Goal: Task Accomplishment & Management: Manage account settings

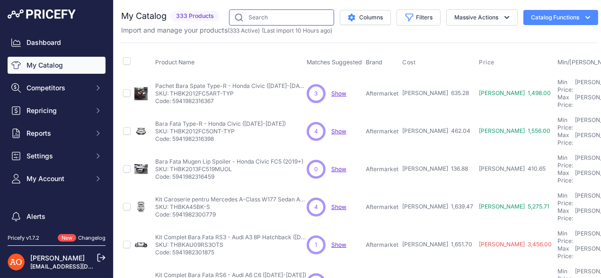
click at [265, 19] on input "text" at bounding box center [281, 17] width 105 height 16
type input "thbkaua3s3f"
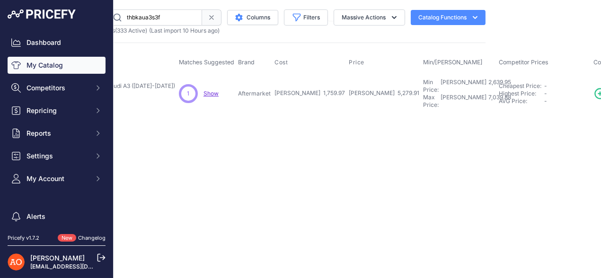
scroll to position [0, 97]
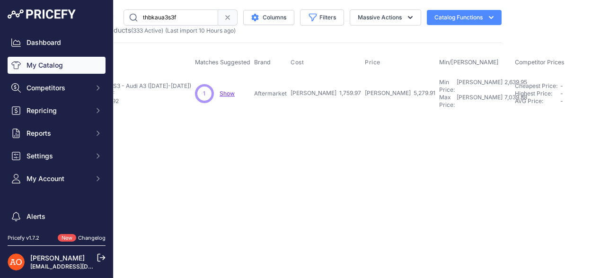
click at [234, 14] on span at bounding box center [227, 17] width 19 height 16
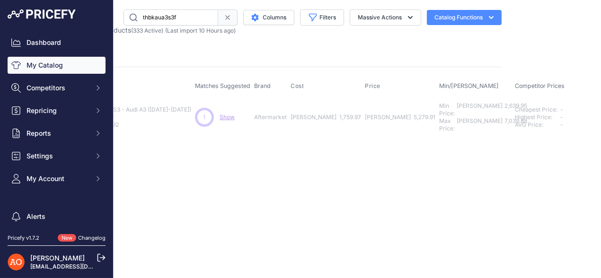
click at [225, 19] on icon at bounding box center [228, 18] width 8 height 8
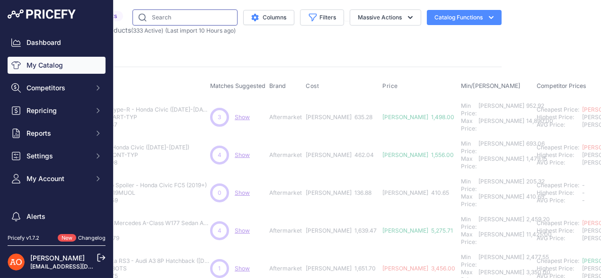
click at [177, 20] on input "text" at bounding box center [185, 17] width 105 height 16
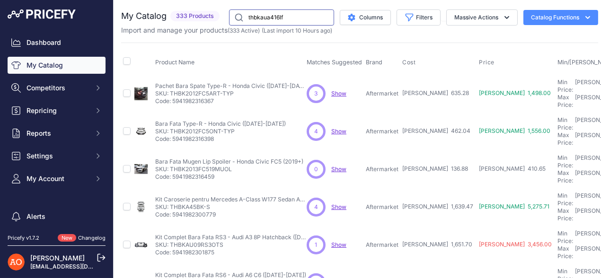
type input "thbkaua416lf"
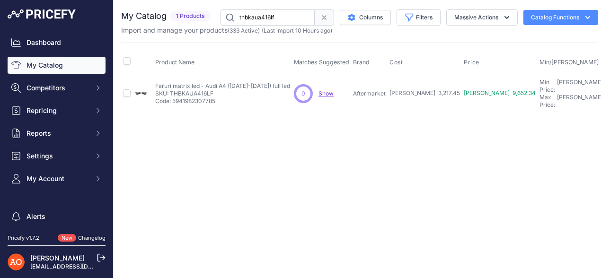
scroll to position [0, 270]
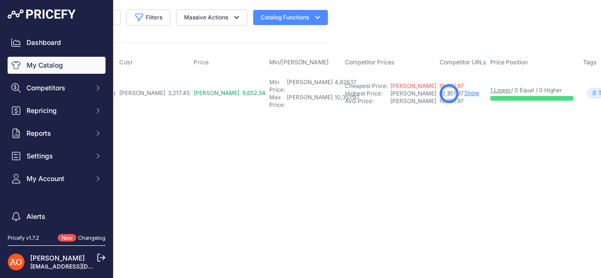
drag, startPoint x: 591, startPoint y: 86, endPoint x: 390, endPoint y: 199, distance: 230.2
click at [386, 201] on main "Close You are not connected to the internet." at bounding box center [360, 139] width 492 height 278
drag, startPoint x: 465, startPoint y: 166, endPoint x: 457, endPoint y: 160, distance: 9.6
click at [465, 166] on main "Close You are not connected to the internet." at bounding box center [360, 139] width 492 height 278
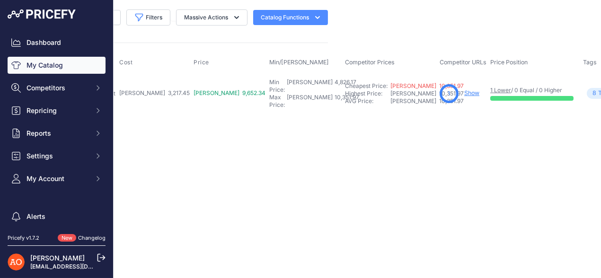
click at [464, 89] on link "Show" at bounding box center [471, 92] width 15 height 7
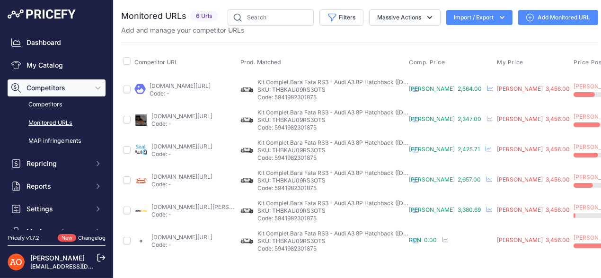
scroll to position [0, 140]
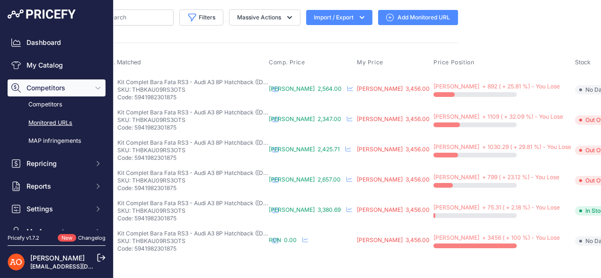
drag, startPoint x: 593, startPoint y: 240, endPoint x: 566, endPoint y: 249, distance: 28.4
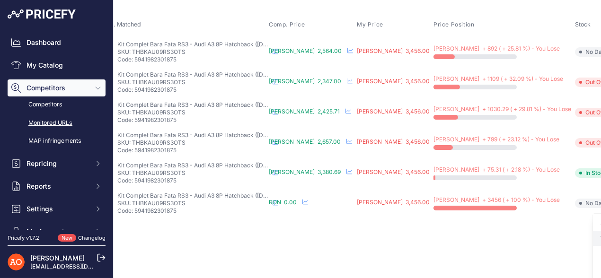
scroll to position [39, 140]
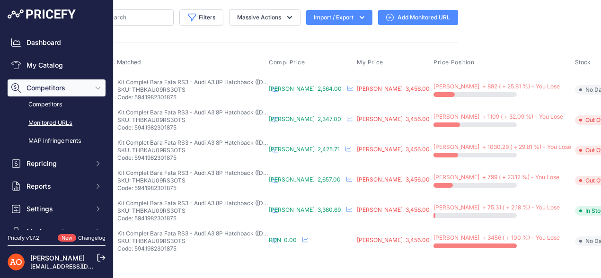
scroll to position [0, 140]
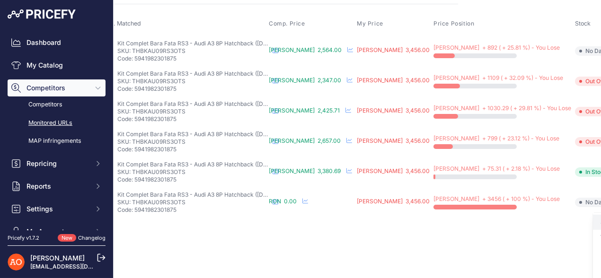
scroll to position [39, 140]
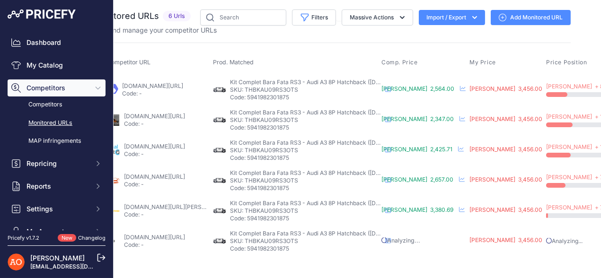
scroll to position [0, 149]
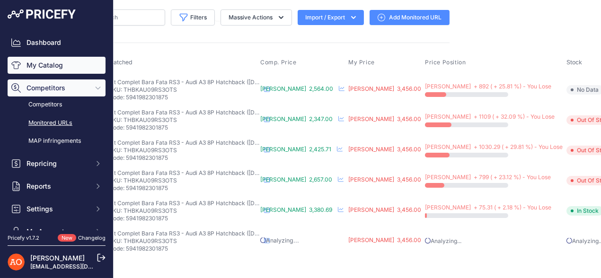
click at [57, 61] on link "My Catalog" at bounding box center [57, 65] width 98 height 17
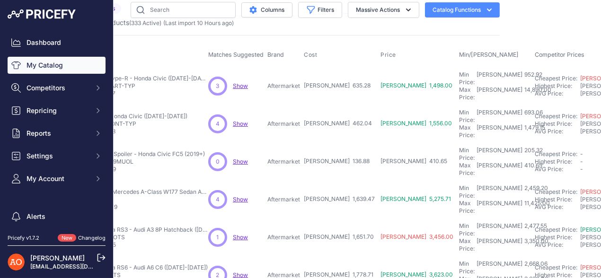
scroll to position [8, 91]
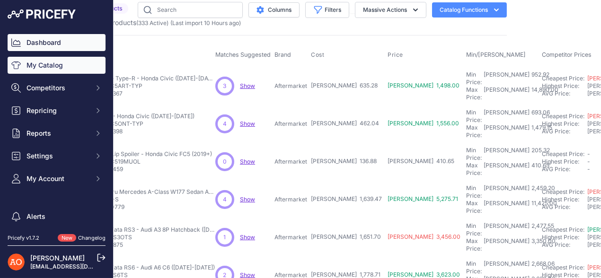
click at [8, 34] on div "Dashboard My Catalog Competitors Competitors Monitored URLs MAP infringements R…" at bounding box center [57, 110] width 98 height 153
click at [10, 36] on link "Dashboard" at bounding box center [57, 42] width 98 height 17
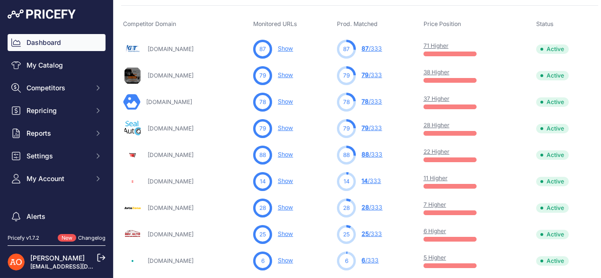
scroll to position [343, 0]
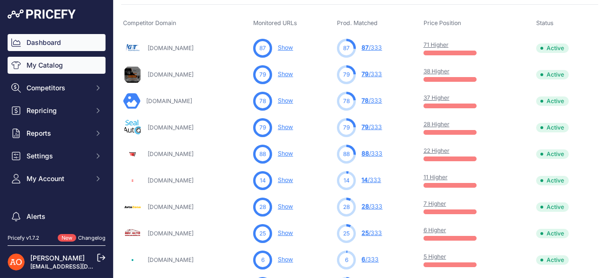
click at [65, 71] on link "My Catalog" at bounding box center [57, 65] width 98 height 17
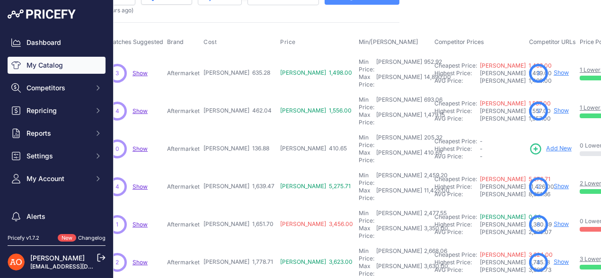
scroll to position [0, 199]
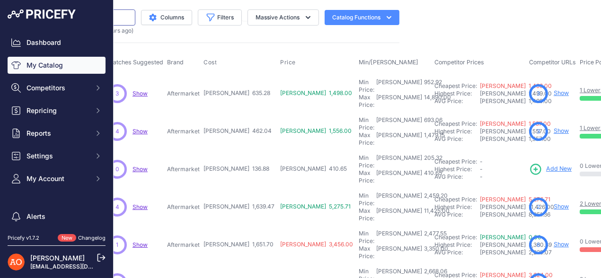
click at [119, 19] on input "text" at bounding box center [82, 17] width 105 height 16
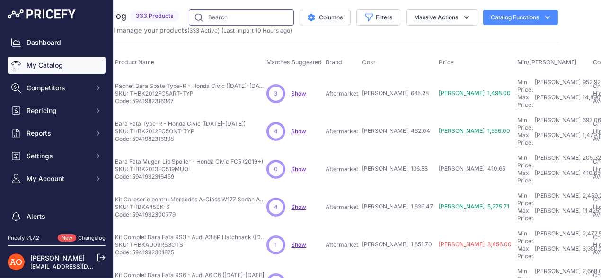
scroll to position [0, 36]
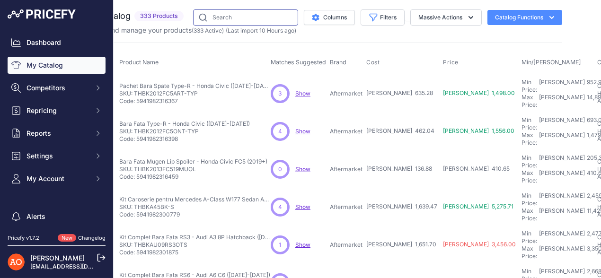
drag, startPoint x: 228, startPoint y: 20, endPoint x: 218, endPoint y: 20, distance: 9.9
click at [228, 20] on input "text" at bounding box center [245, 17] width 105 height 16
type input "thbka45bk-s"
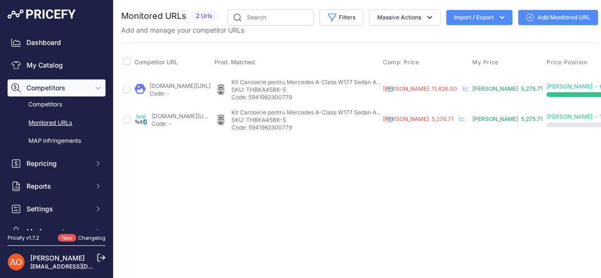
scroll to position [0, 120]
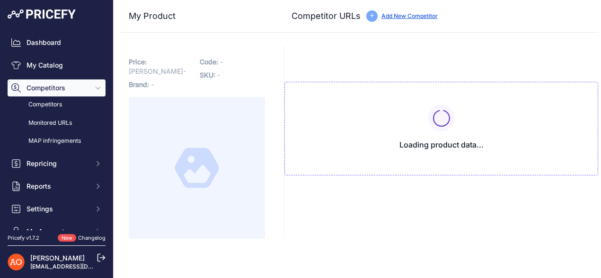
type input "[DOMAIN_NAME][URL]"
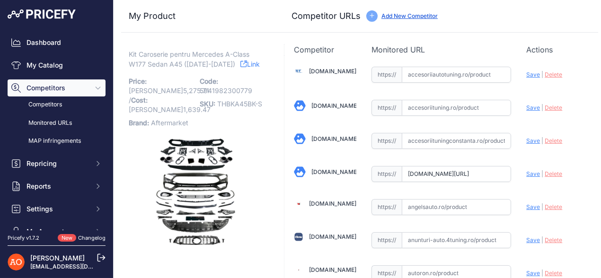
click at [245, 62] on link "Link" at bounding box center [250, 64] width 19 height 12
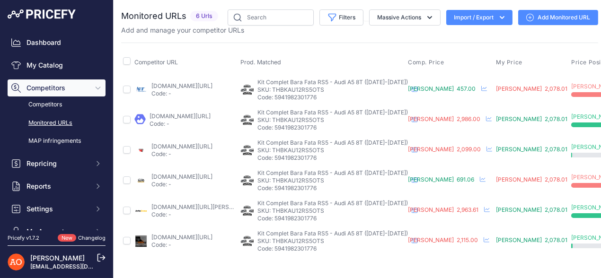
scroll to position [0, 148]
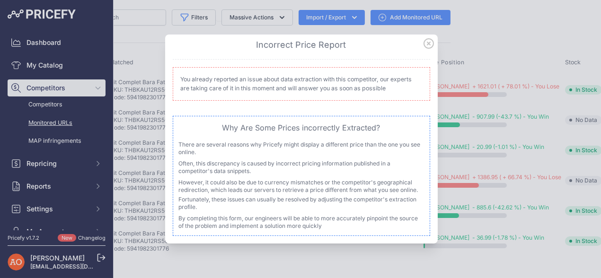
click at [432, 43] on icon at bounding box center [429, 43] width 10 height 10
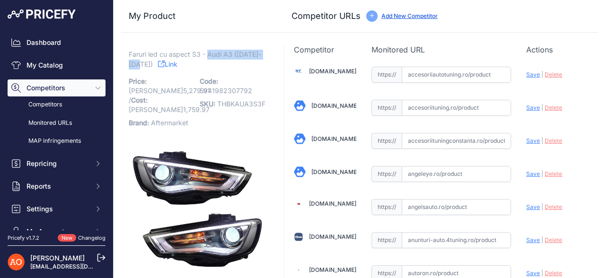
drag, startPoint x: 208, startPoint y: 57, endPoint x: 145, endPoint y: 68, distance: 64.0
click at [145, 68] on span "Faruri led cu aspect S3 - Audi A3 (2013-2016)" at bounding box center [195, 59] width 133 height 22
copy span "Audi A3 (2013-2016)"
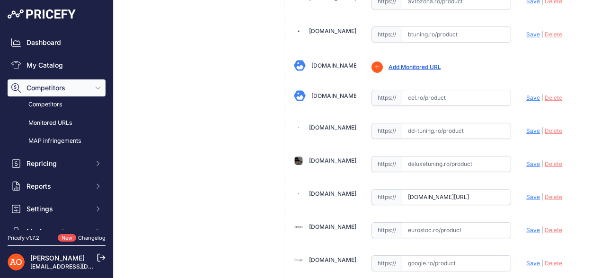
scroll to position [521, 0]
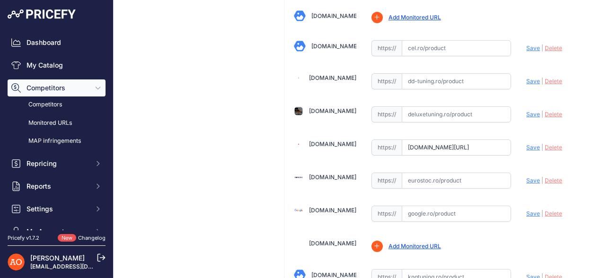
click at [414, 112] on input "text" at bounding box center [457, 115] width 110 height 16
paste input "https://www.deluxetuning.ro/cumpara/faruri-full-led-compatibil-cu-audi-a3-8v-pr…"
click at [526, 111] on span "Save" at bounding box center [533, 114] width 14 height 7
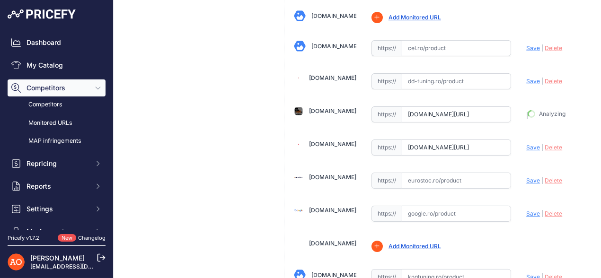
type input "https://www.deluxetuning.ro/cumpara/faruri-full-led-compatibil-cu-audi-a3-8v-pr…"
click at [546, 144] on span "Delete" at bounding box center [554, 147] width 18 height 7
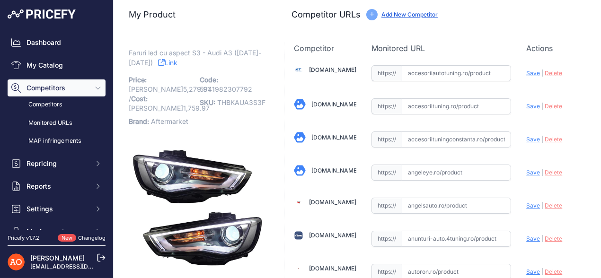
scroll to position [0, 0]
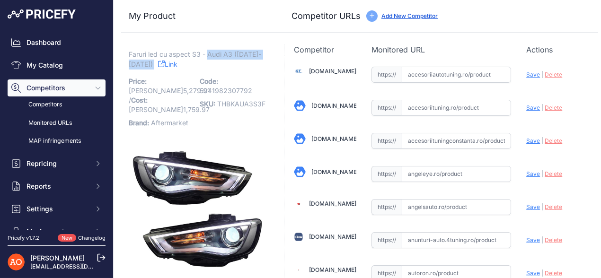
drag, startPoint x: 208, startPoint y: 55, endPoint x: 155, endPoint y: 69, distance: 54.2
click at [156, 69] on p "Faruri led cu aspect S3 - Audi A3 (2013-2016) Link" at bounding box center [197, 59] width 136 height 19
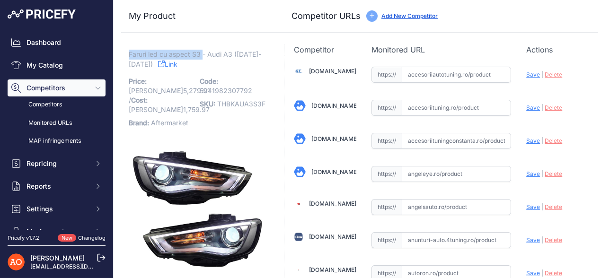
drag, startPoint x: 127, startPoint y: 51, endPoint x: 202, endPoint y: 55, distance: 74.9
drag, startPoint x: 197, startPoint y: 36, endPoint x: 192, endPoint y: 37, distance: 5.8
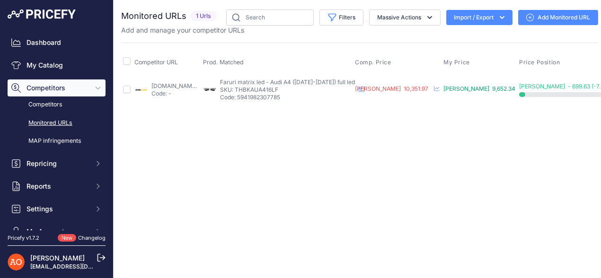
scroll to position [0, 75]
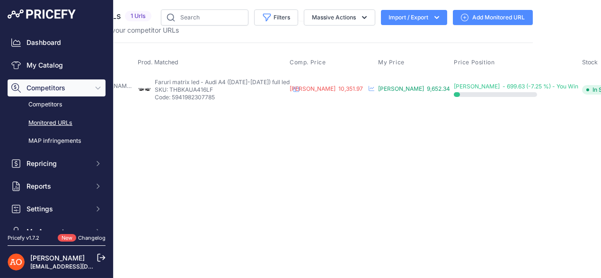
scroll to position [0, 75]
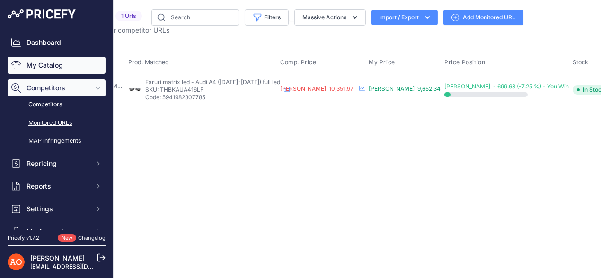
click at [42, 62] on link "My Catalog" at bounding box center [57, 65] width 98 height 17
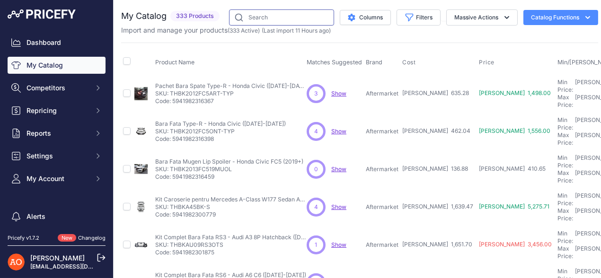
click at [281, 17] on input "text" at bounding box center [281, 17] width 105 height 16
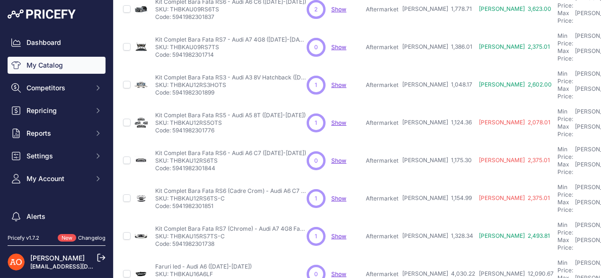
scroll to position [296, 0]
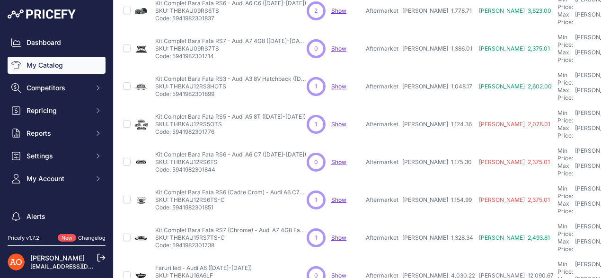
scroll to position [320, 0]
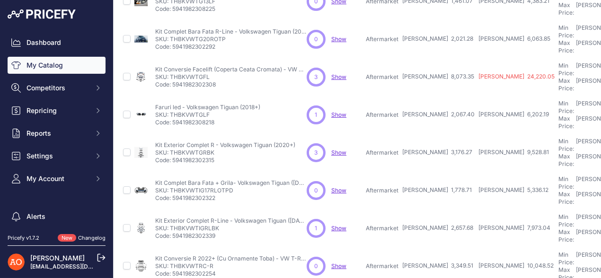
scroll to position [295, 0]
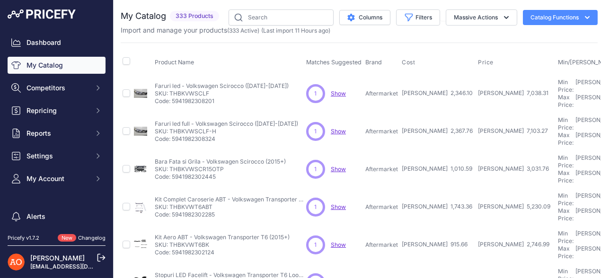
scroll to position [0, 0]
click at [285, 17] on input "text" at bounding box center [281, 17] width 105 height 16
type input "thbkvwt6ls-s"
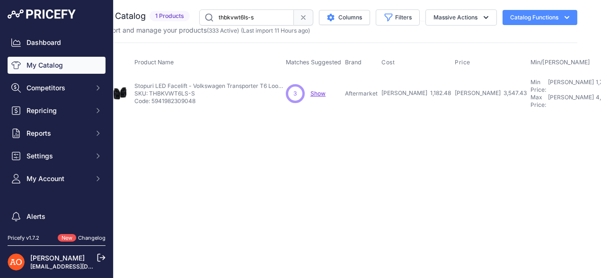
scroll to position [0, 293]
